Goal: Task Accomplishment & Management: Manage account settings

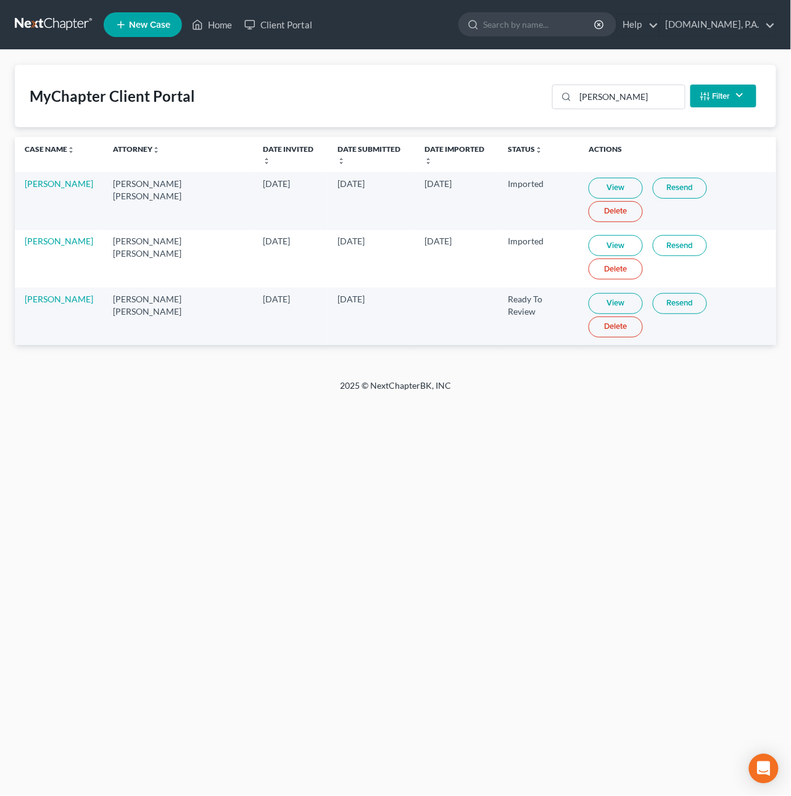
click at [775, 26] on link "[DOMAIN_NAME], P.A." at bounding box center [718, 25] width 116 height 22
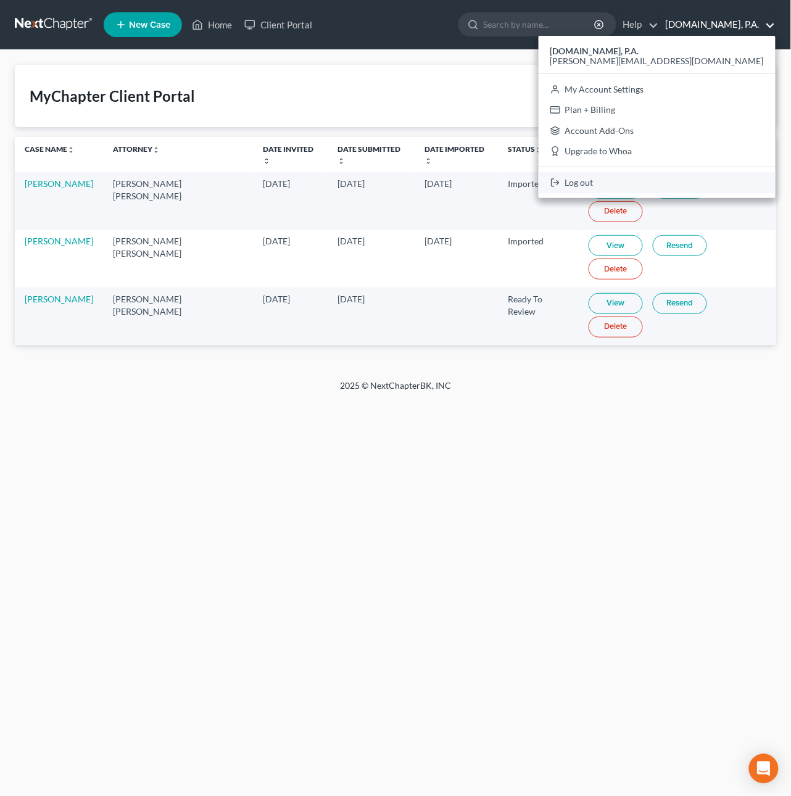
click at [698, 181] on link "Log out" at bounding box center [657, 182] width 237 height 21
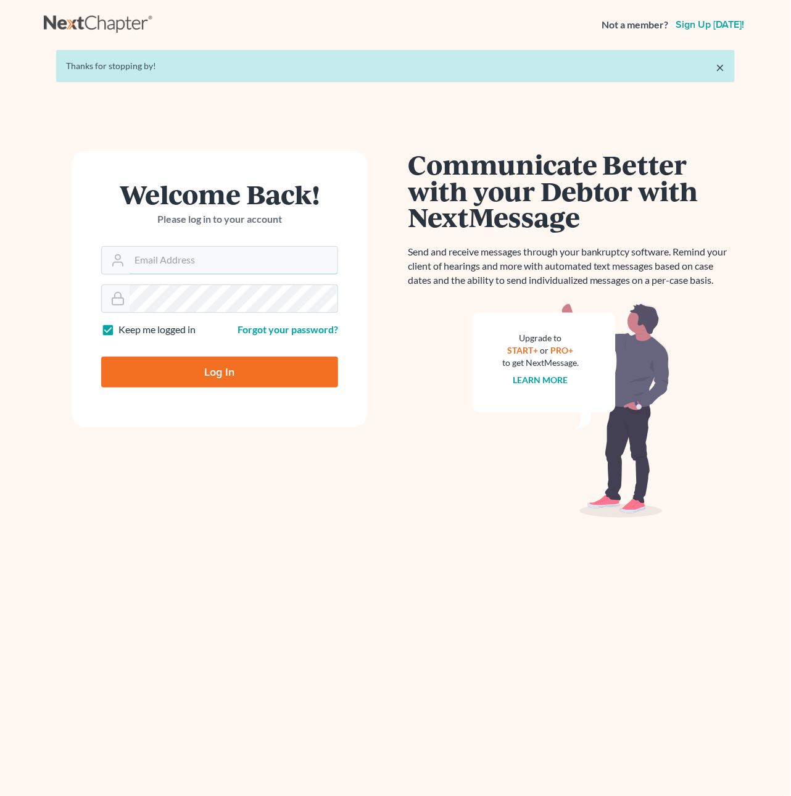
type input "[PERSON_NAME][EMAIL_ADDRESS][DOMAIN_NAME]"
click at [230, 369] on input "Log In" at bounding box center [219, 372] width 237 height 31
type input "Thinking..."
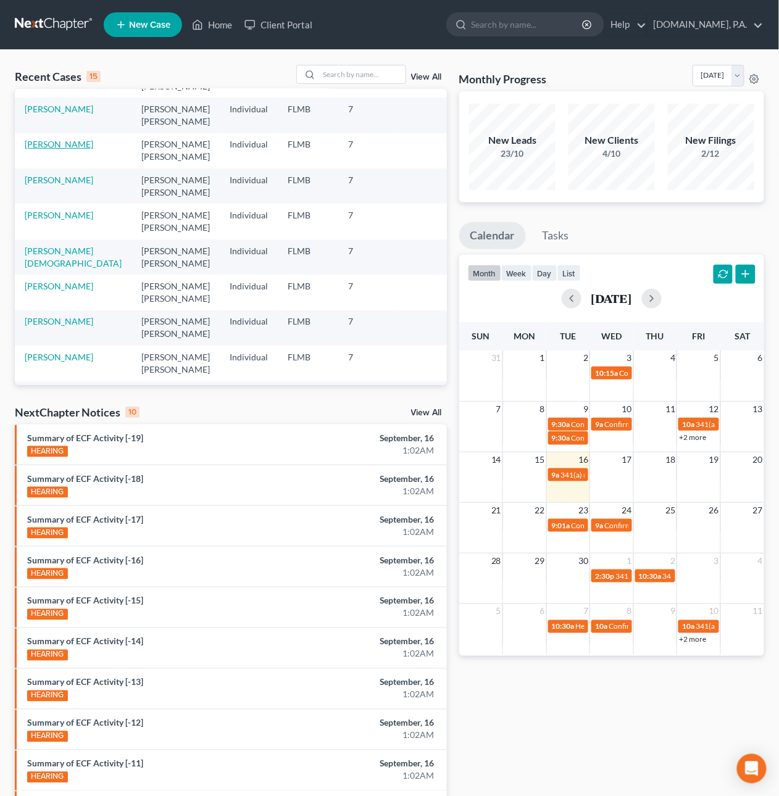
scroll to position [96, 0]
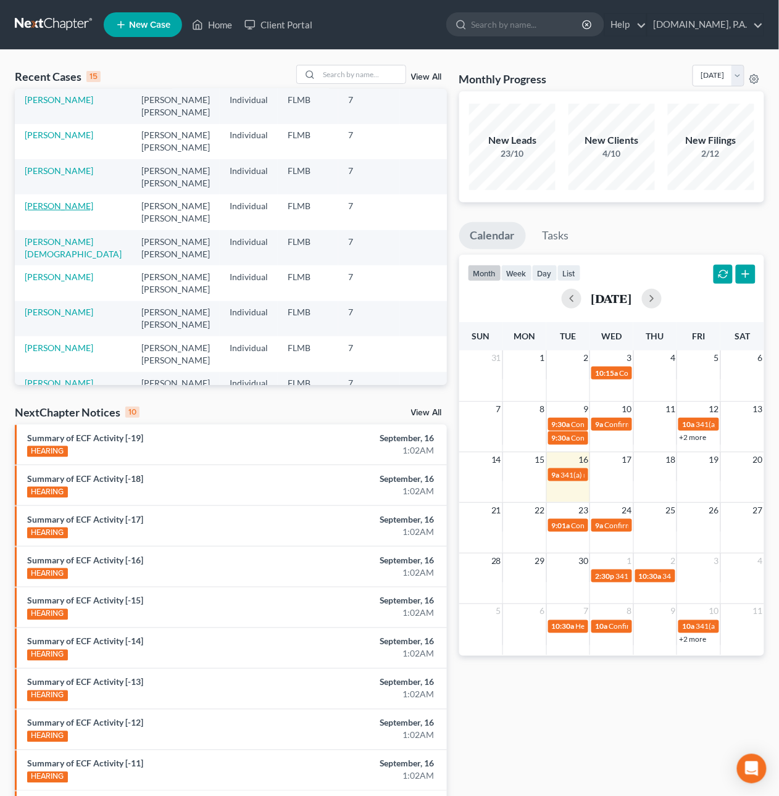
click at [71, 211] on link "[PERSON_NAME]" at bounding box center [59, 206] width 69 height 10
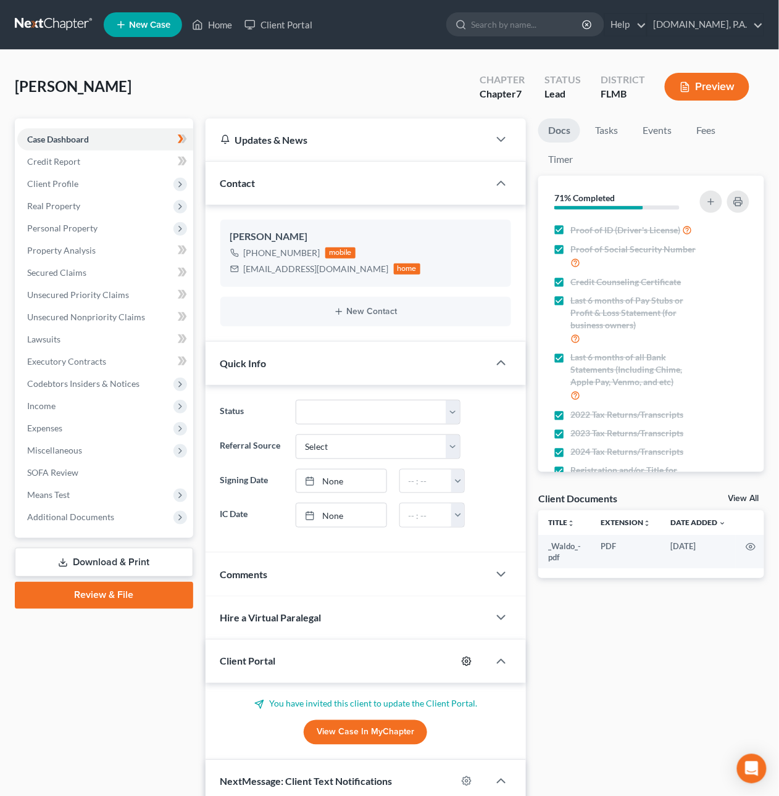
click at [469, 669] on div at bounding box center [473, 662] width 32 height 20
click at [467, 663] on icon "button" at bounding box center [467, 662] width 10 height 10
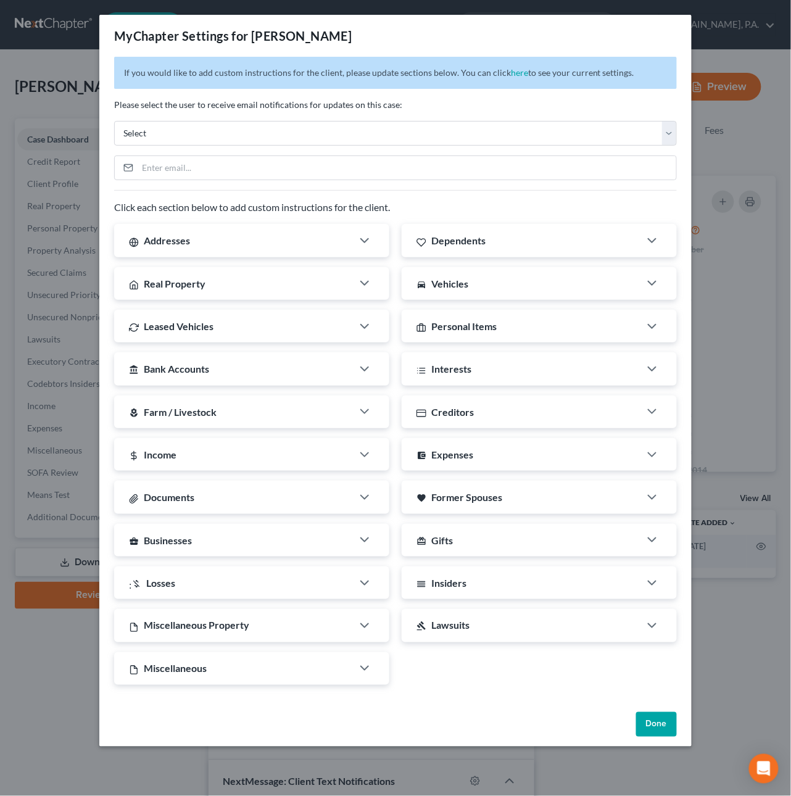
click at [654, 727] on button "Done" at bounding box center [657, 724] width 41 height 25
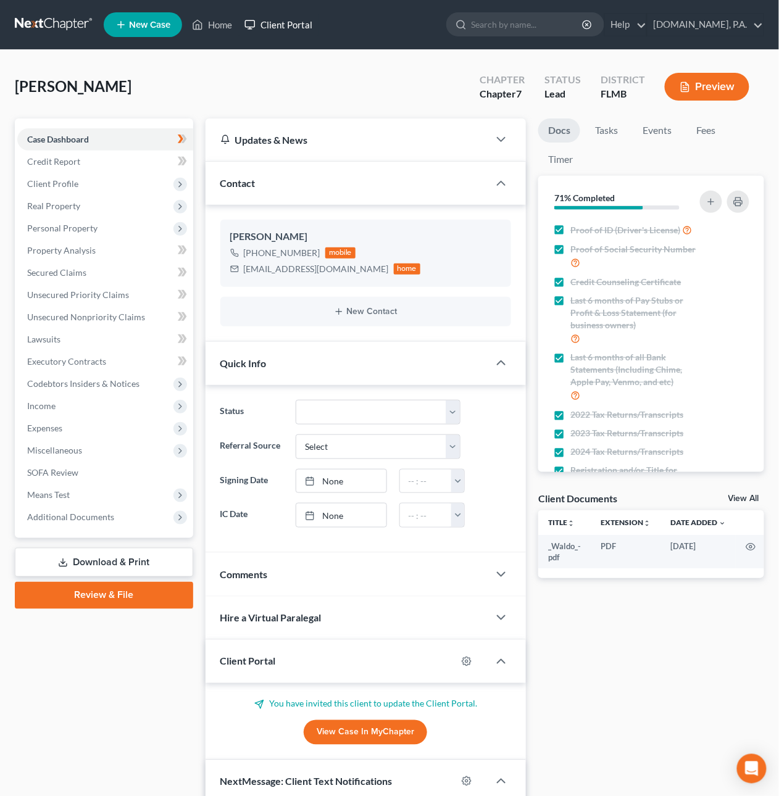
click at [296, 19] on link "Client Portal" at bounding box center [278, 25] width 80 height 22
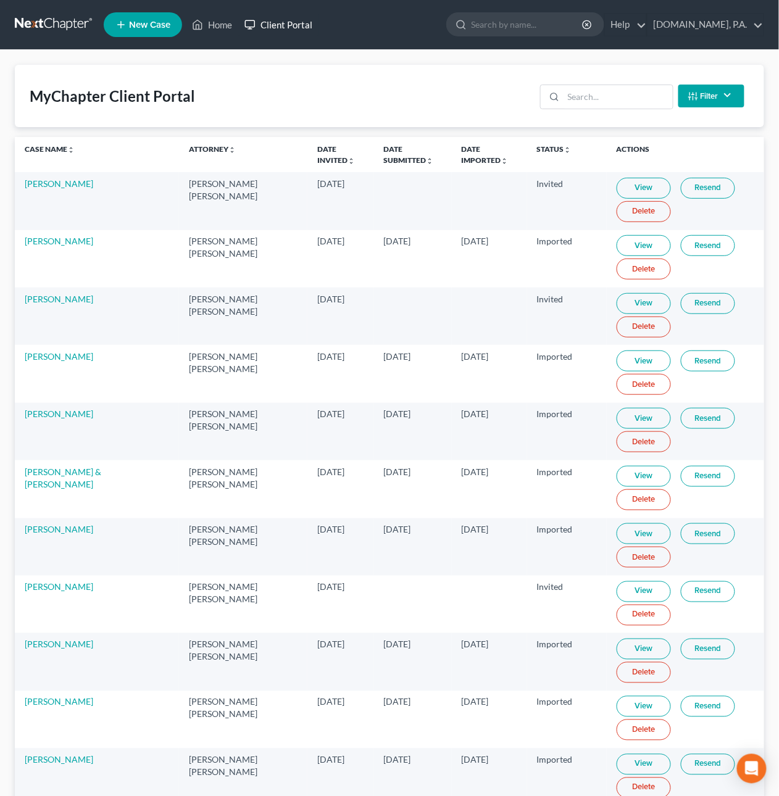
click at [257, 25] on link "Client Portal" at bounding box center [278, 25] width 80 height 22
click at [75, 23] on link at bounding box center [54, 25] width 79 height 22
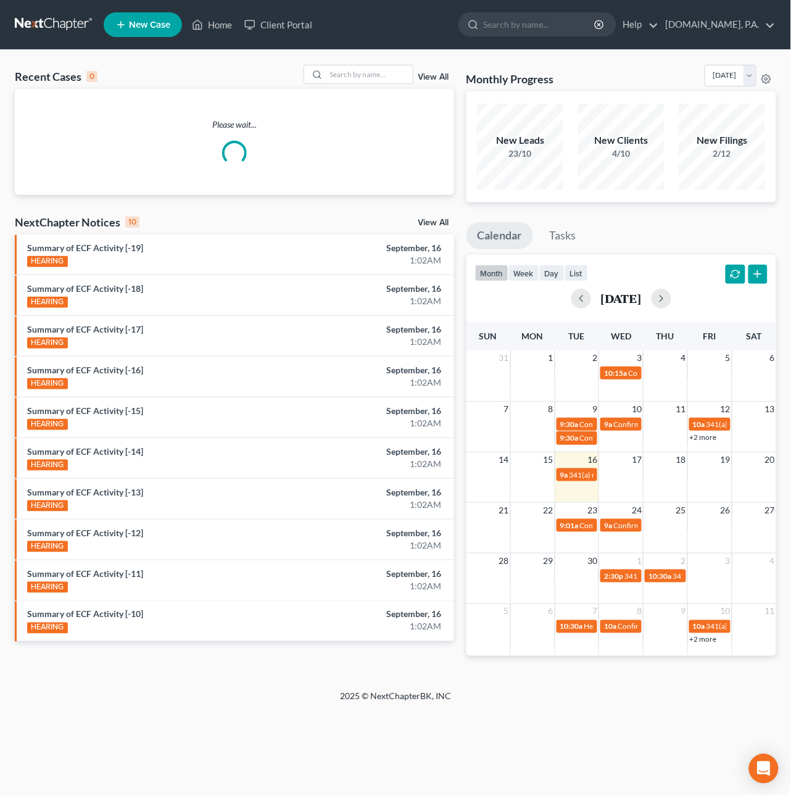
click at [430, 80] on link "View All" at bounding box center [434, 77] width 31 height 9
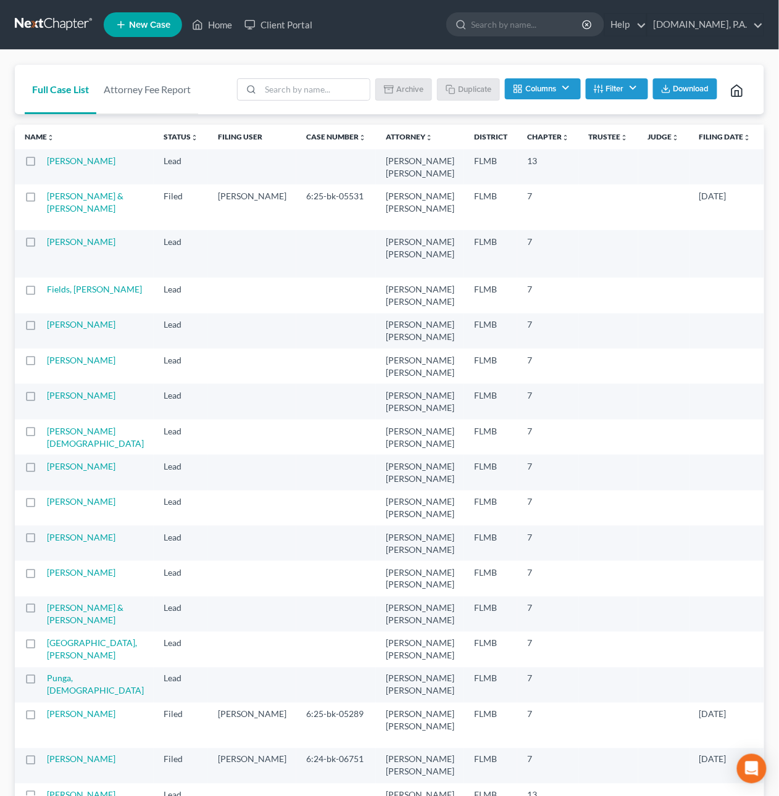
click at [51, 27] on link at bounding box center [54, 25] width 79 height 22
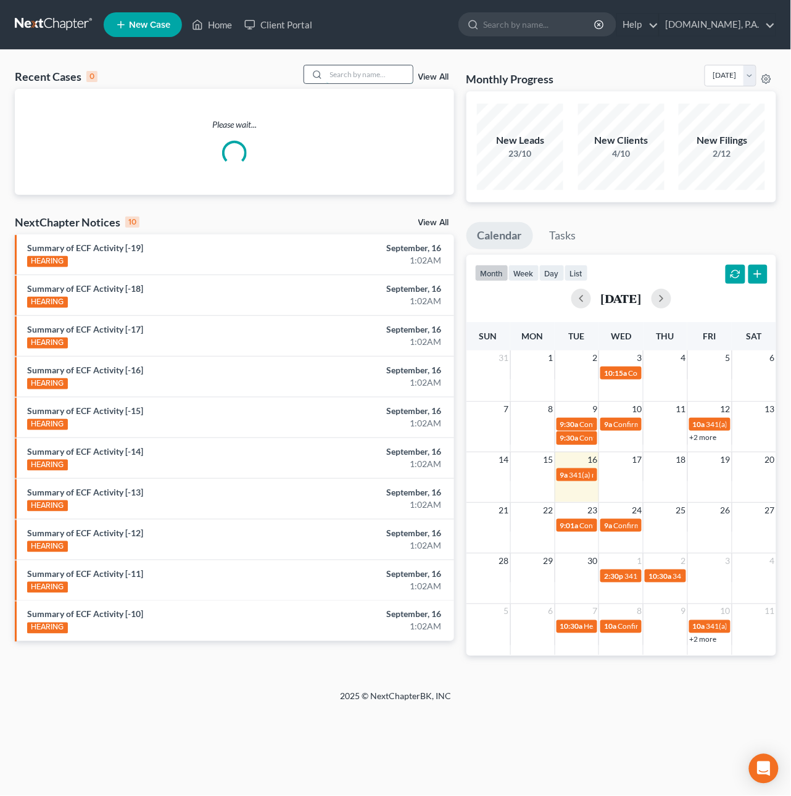
click at [341, 75] on input "search" at bounding box center [370, 74] width 86 height 18
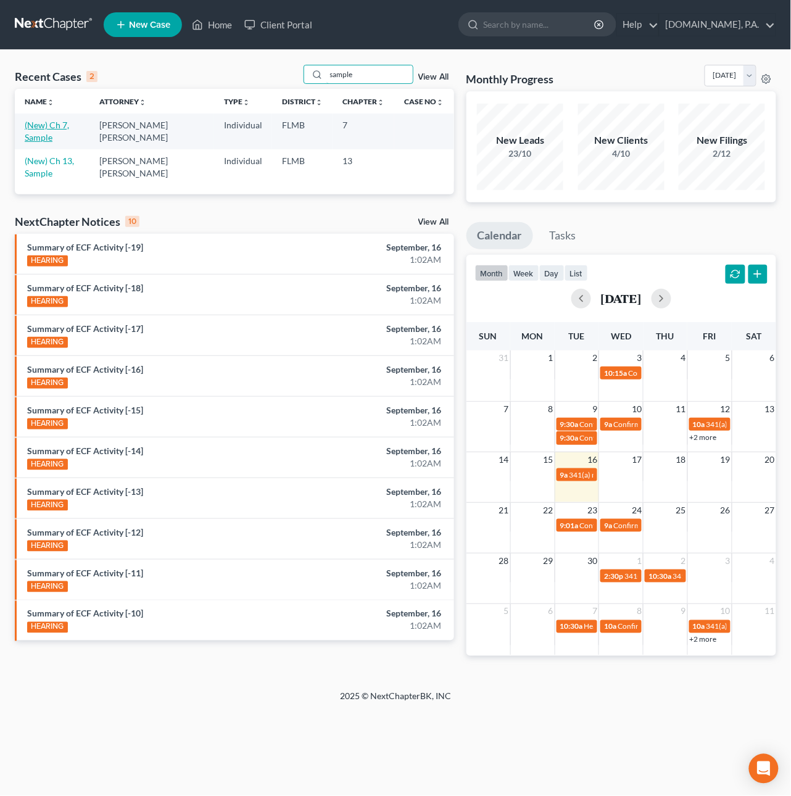
type input "sample"
click at [69, 127] on link "(New) Ch 7, Sample" at bounding box center [47, 131] width 44 height 23
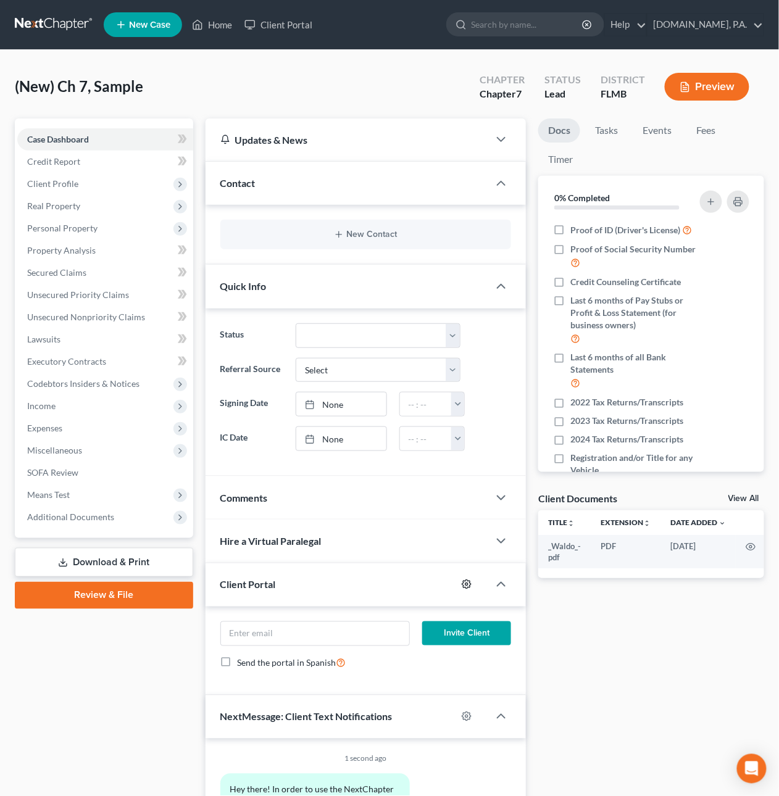
click at [469, 584] on icon "button" at bounding box center [466, 584] width 9 height 9
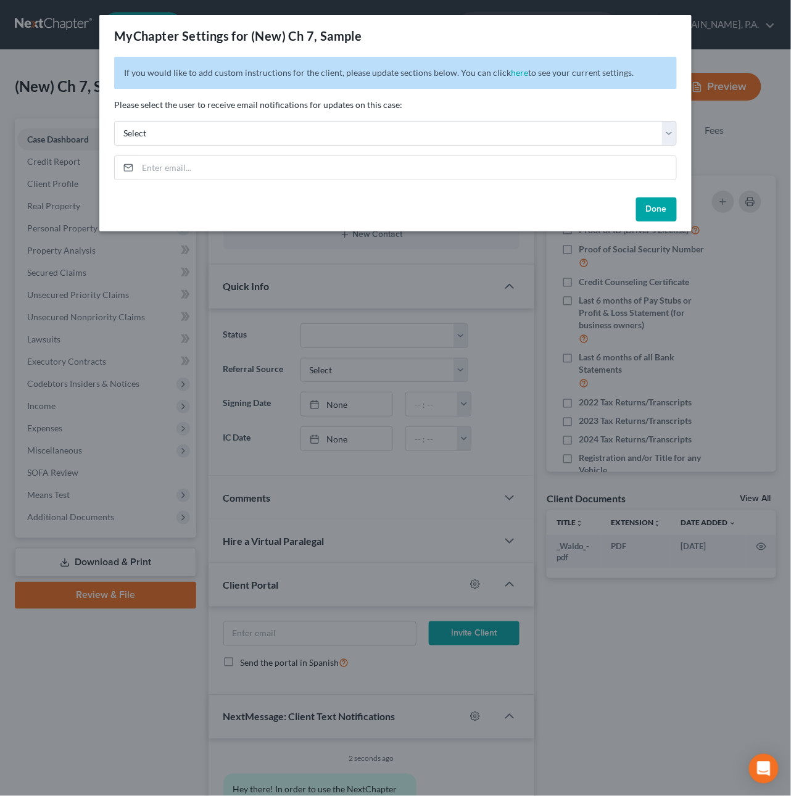
click at [664, 207] on button "Done" at bounding box center [657, 210] width 41 height 25
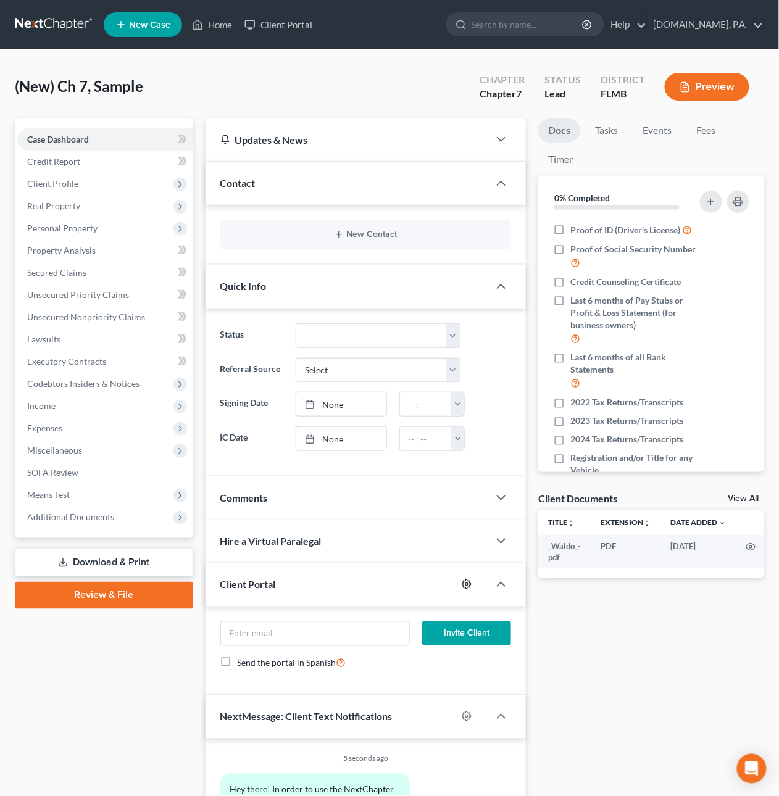
click at [467, 587] on icon "button" at bounding box center [467, 585] width 10 height 10
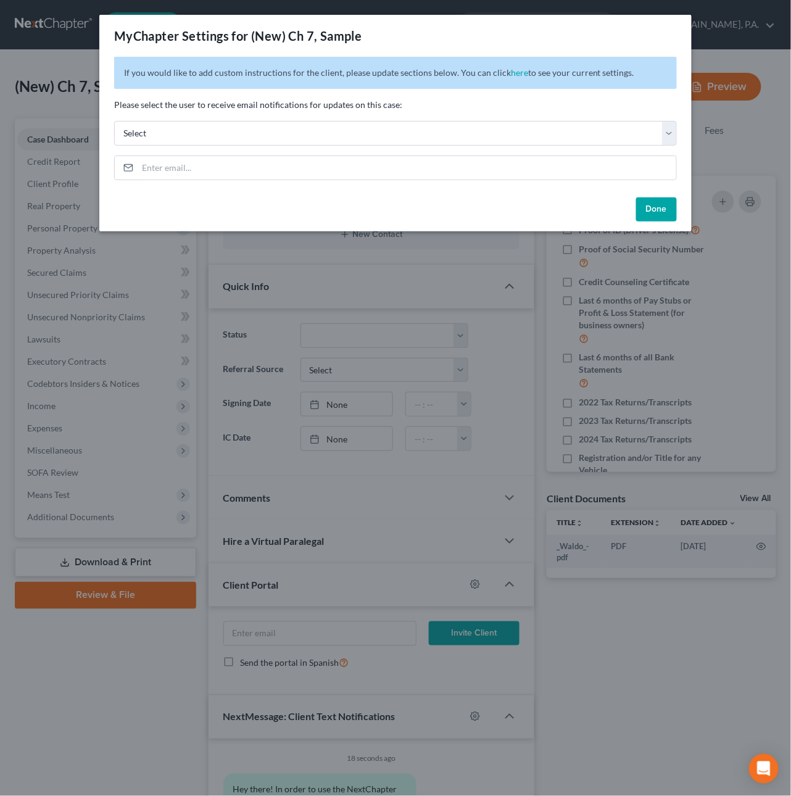
click at [649, 214] on button "Done" at bounding box center [657, 210] width 41 height 25
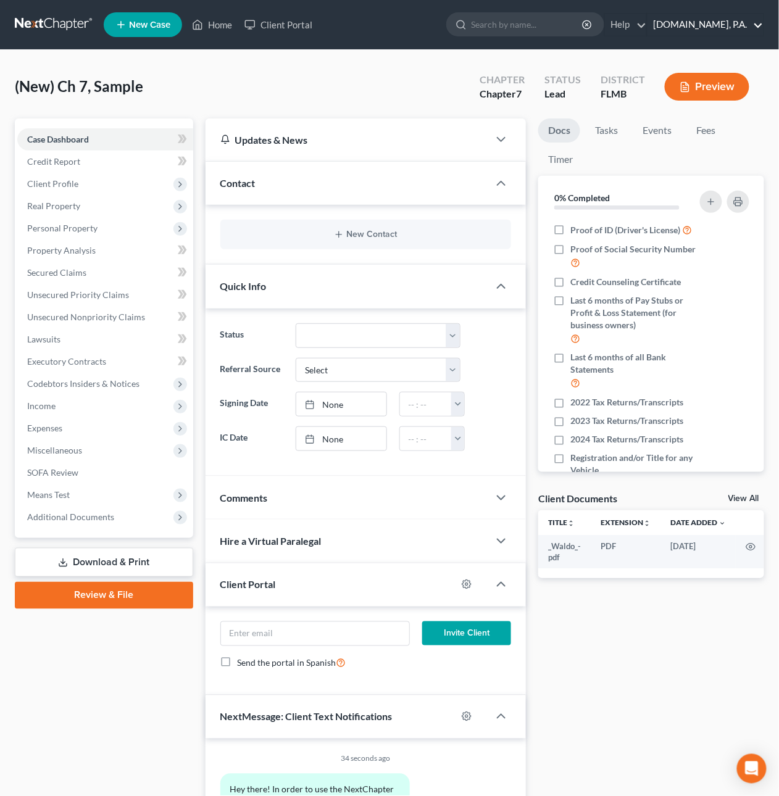
click at [761, 29] on link "[DOMAIN_NAME], P.A." at bounding box center [706, 25] width 116 height 22
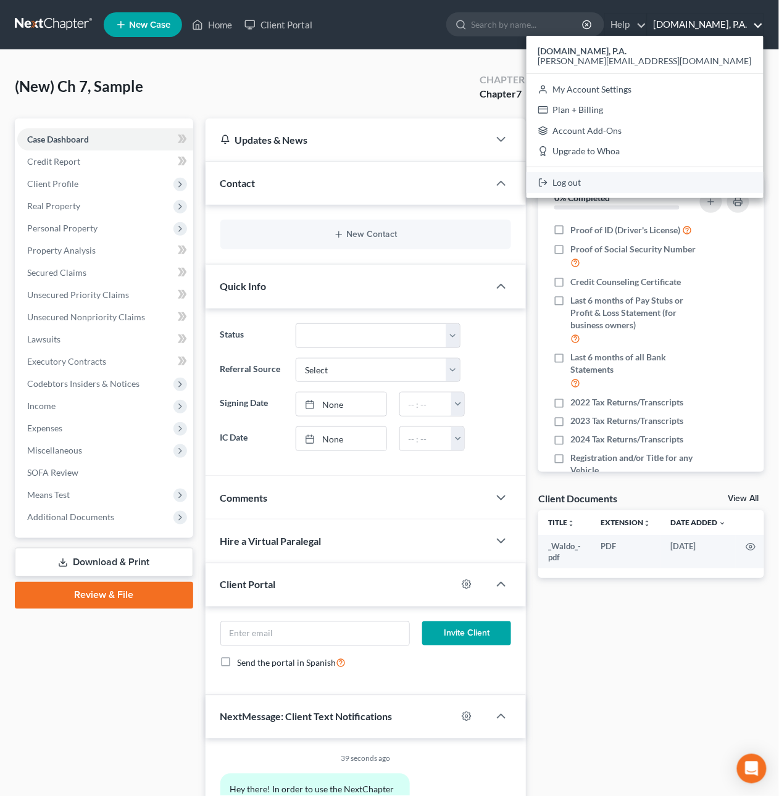
click at [695, 180] on link "Log out" at bounding box center [645, 182] width 237 height 21
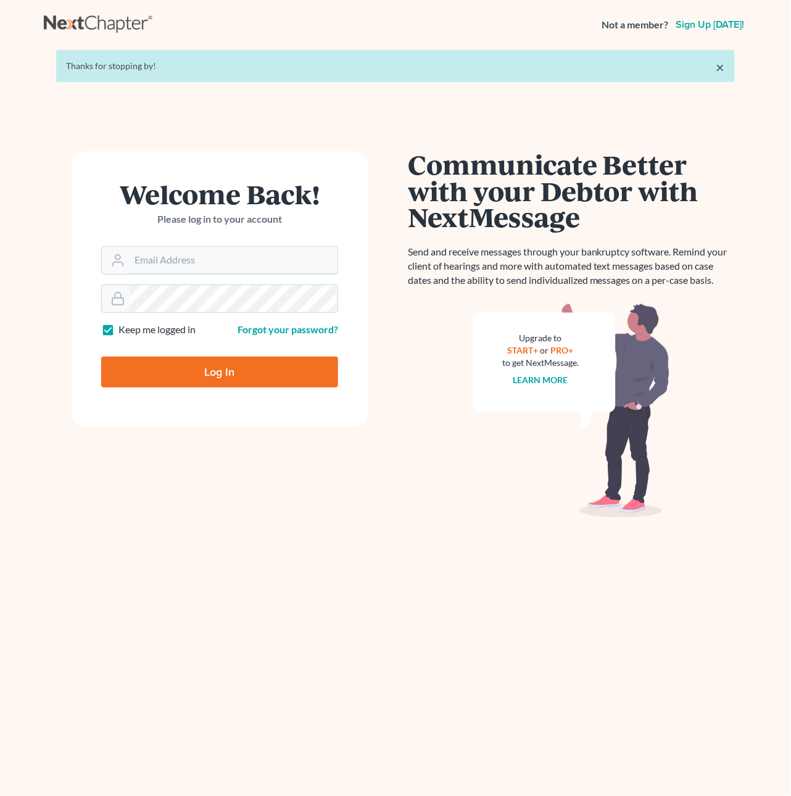
type input "[PERSON_NAME][EMAIL_ADDRESS][DOMAIN_NAME]"
click at [265, 377] on input "Log In" at bounding box center [219, 372] width 237 height 31
type input "Thinking..."
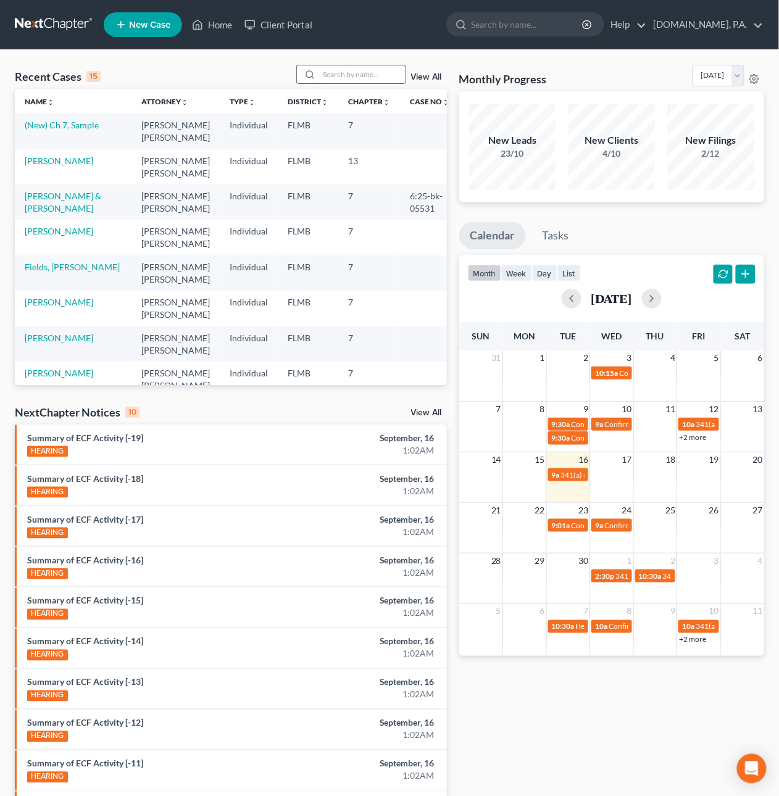
click at [340, 69] on input "search" at bounding box center [362, 74] width 86 height 18
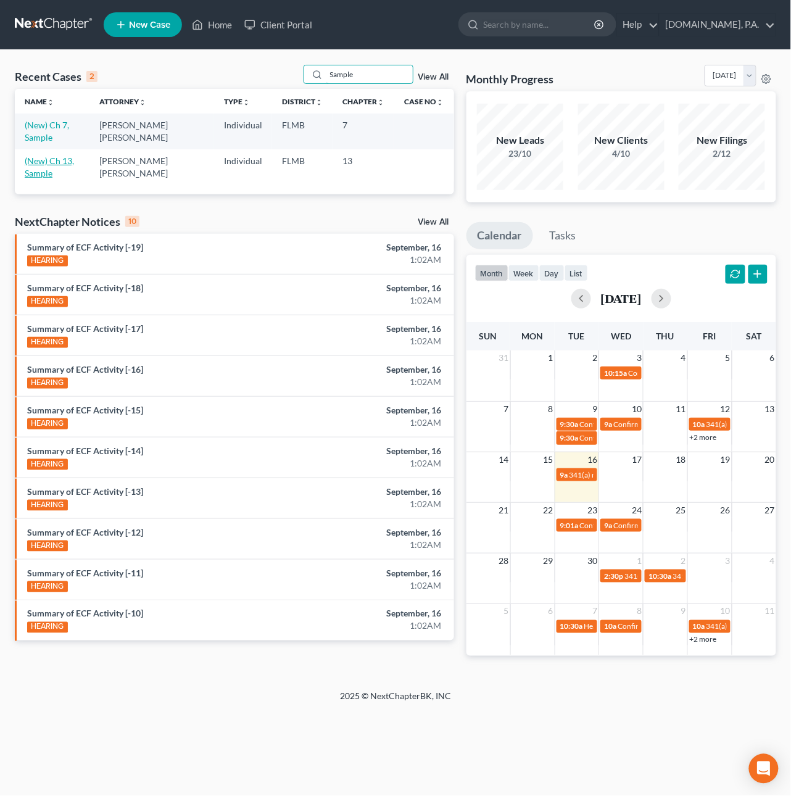
type input "Sample"
click at [55, 165] on link "(New) Ch 13, Sample" at bounding box center [49, 167] width 49 height 23
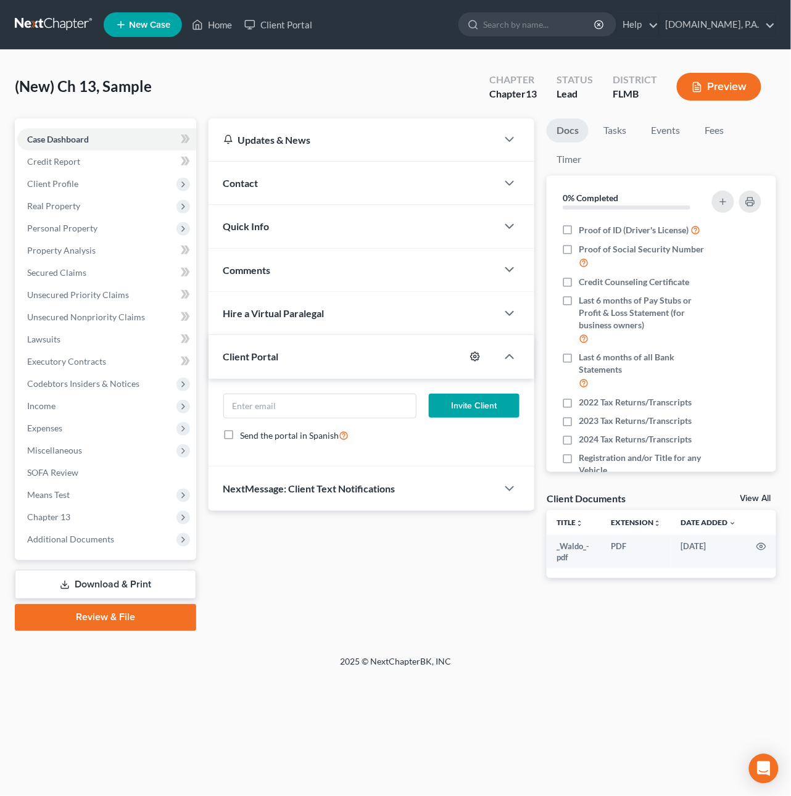
click at [472, 356] on icon "button" at bounding box center [475, 357] width 10 height 10
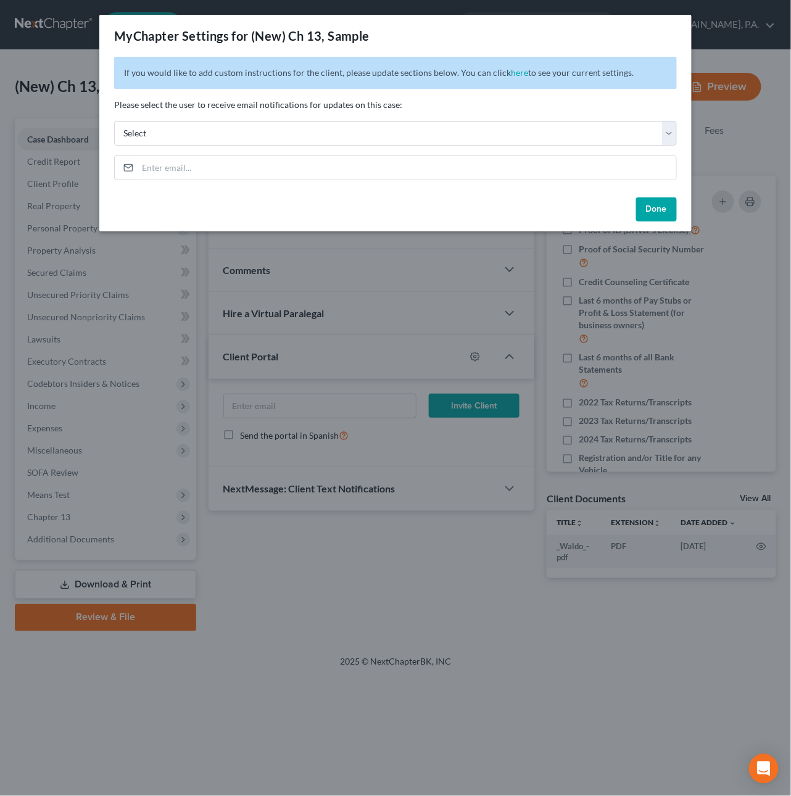
click at [655, 207] on button "Done" at bounding box center [657, 210] width 41 height 25
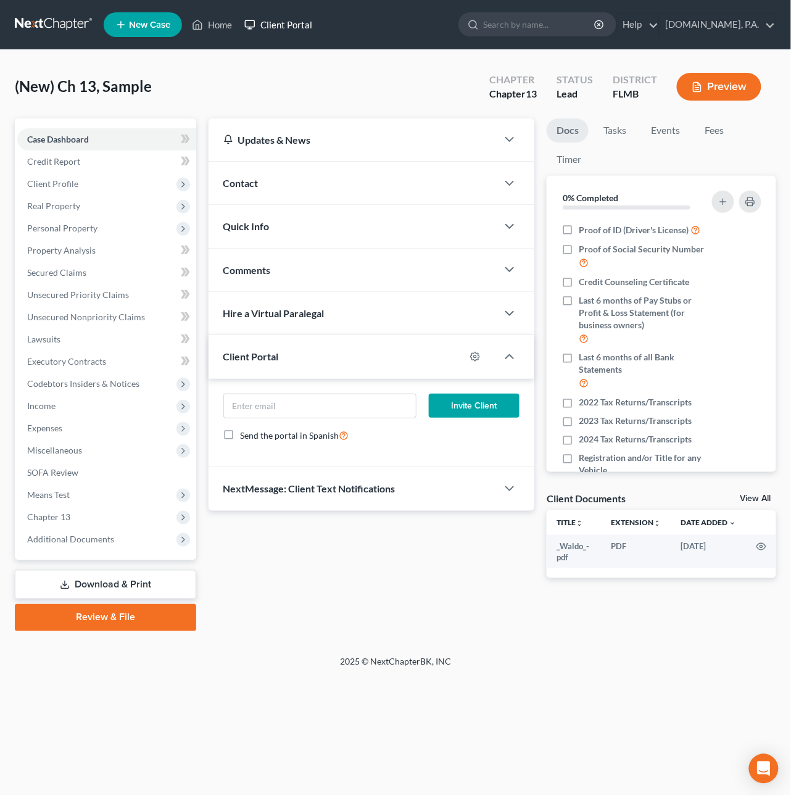
click at [281, 25] on link "Client Portal" at bounding box center [278, 25] width 80 height 22
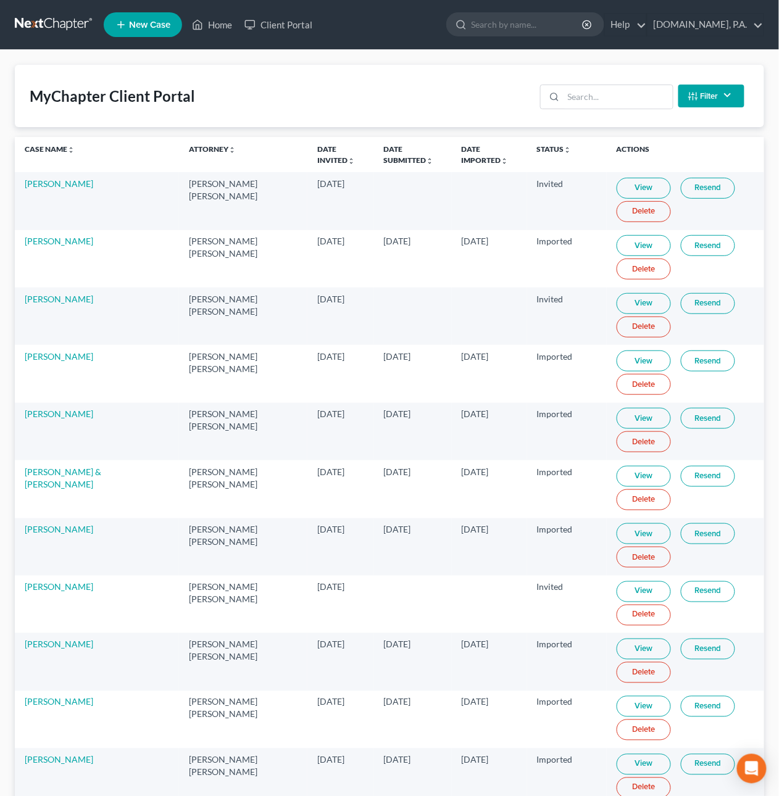
click at [80, 22] on link at bounding box center [54, 25] width 79 height 22
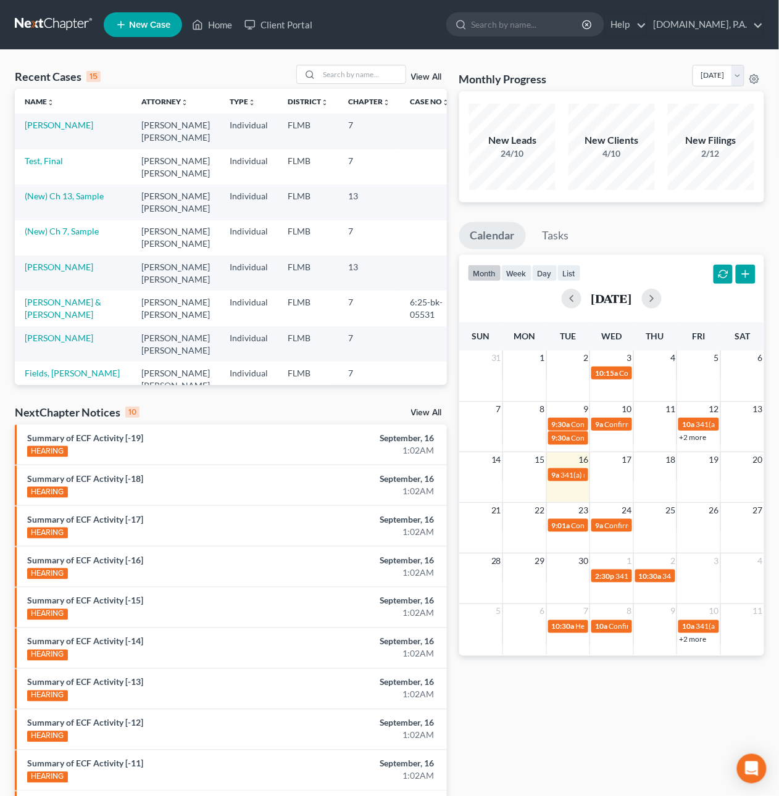
click at [428, 73] on link "View All" at bounding box center [426, 77] width 31 height 9
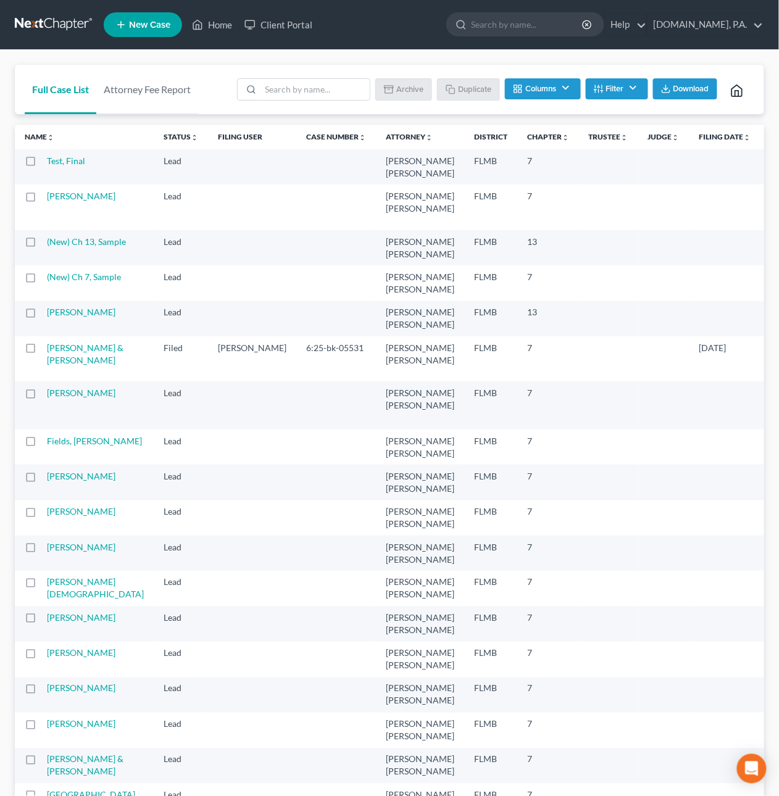
click at [48, 16] on link at bounding box center [54, 25] width 79 height 22
